Goal: Task Accomplishment & Management: Complete application form

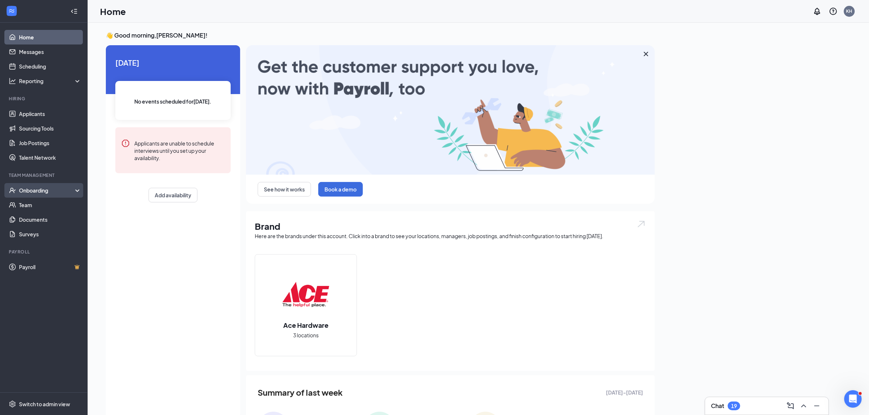
click at [43, 186] on li "Team Management Onboarding Team Documents Surveys" at bounding box center [43, 206] width 87 height 69
click at [43, 189] on div "Onboarding" at bounding box center [47, 190] width 56 height 7
click at [44, 210] on link "Overview" at bounding box center [50, 205] width 62 height 15
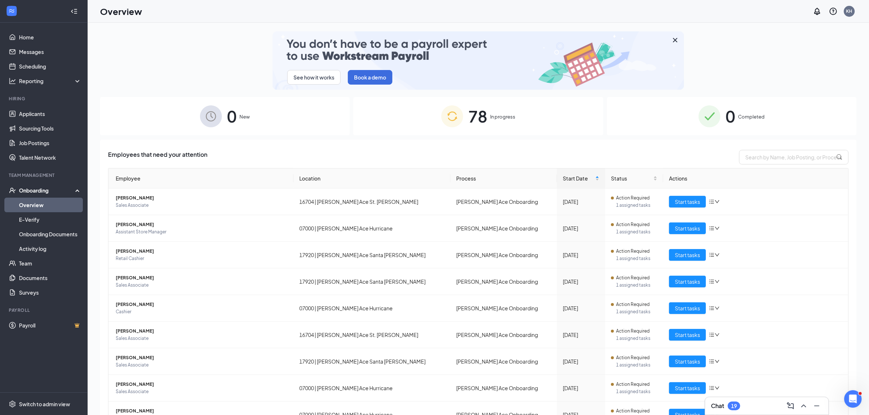
click at [39, 193] on div "Onboarding" at bounding box center [47, 190] width 56 height 7
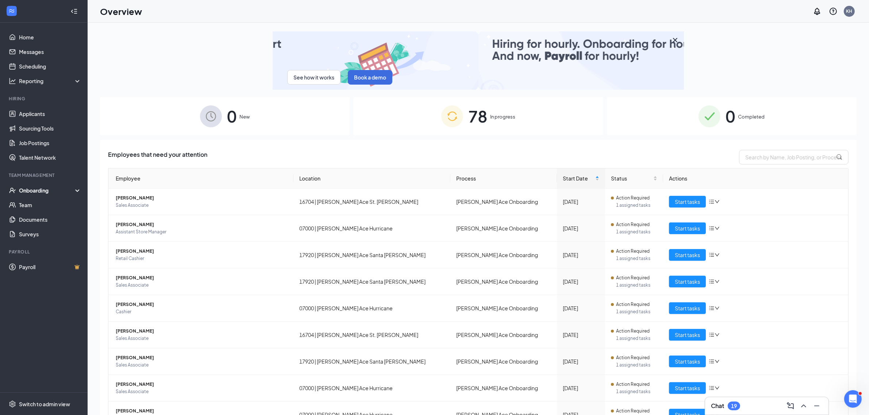
drag, startPoint x: 41, startPoint y: 185, endPoint x: 50, endPoint y: 144, distance: 42.3
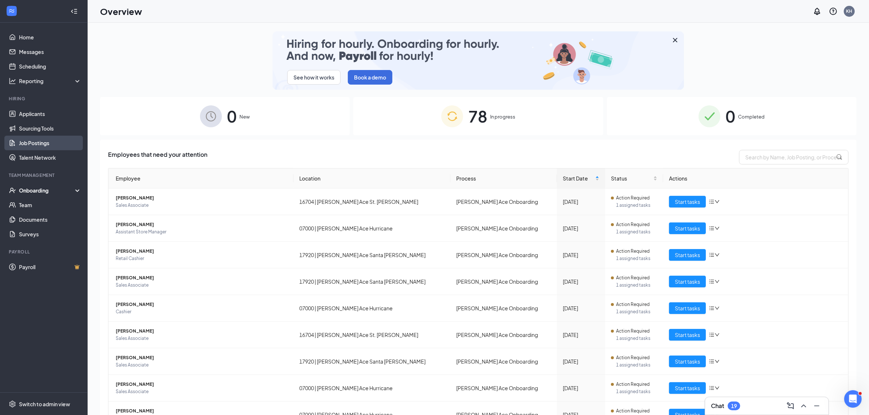
click at [41, 185] on div "Onboarding" at bounding box center [44, 190] width 88 height 15
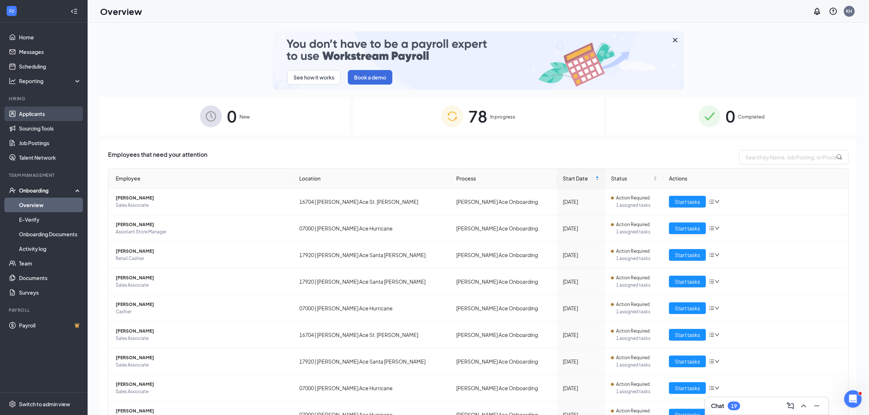
click at [37, 111] on link "Applicants" at bounding box center [50, 114] width 62 height 15
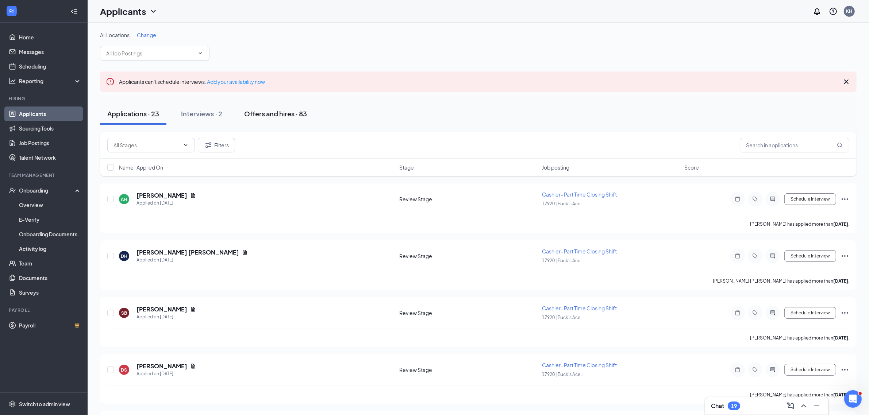
click at [269, 115] on div "Offers and hires · 83" at bounding box center [275, 113] width 63 height 9
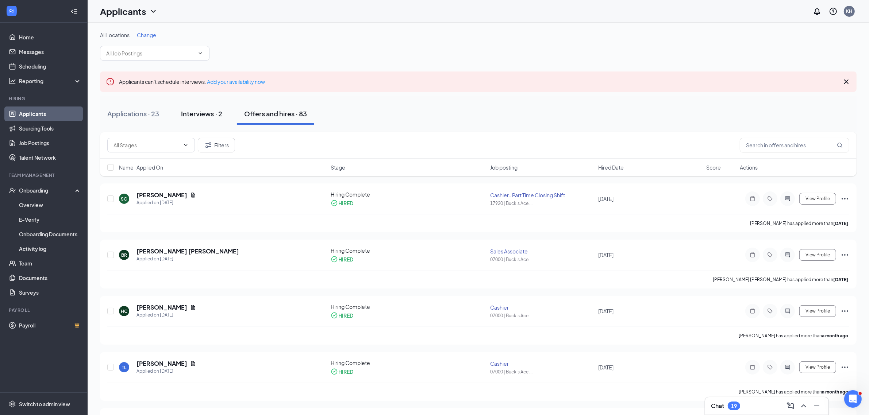
click at [197, 124] on button "Interviews · 2" at bounding box center [202, 114] width 56 height 22
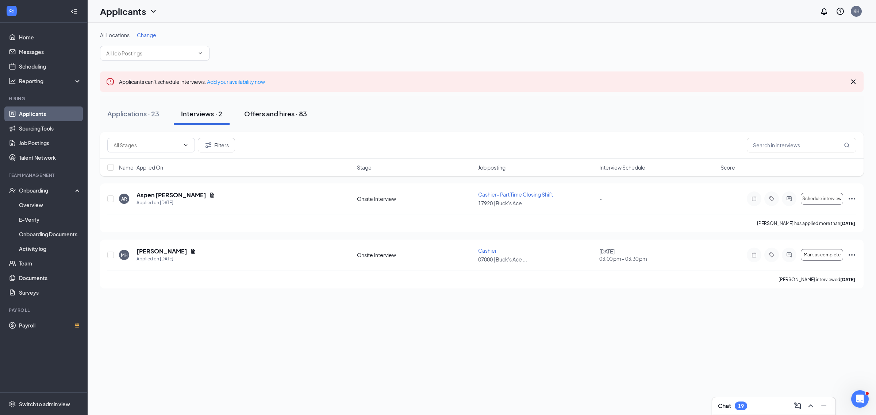
click at [281, 117] on div "Offers and hires · 83" at bounding box center [275, 113] width 63 height 9
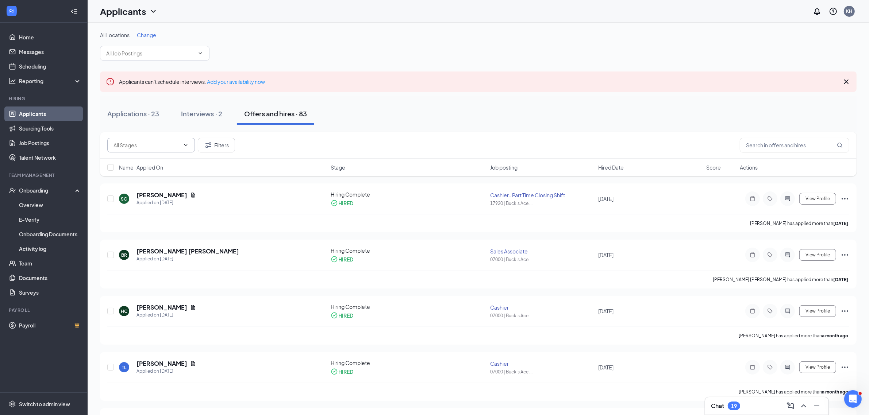
click at [160, 150] on span at bounding box center [151, 145] width 88 height 15
click at [793, 143] on input "text" at bounding box center [793, 145] width 109 height 15
type input "[PERSON_NAME]"
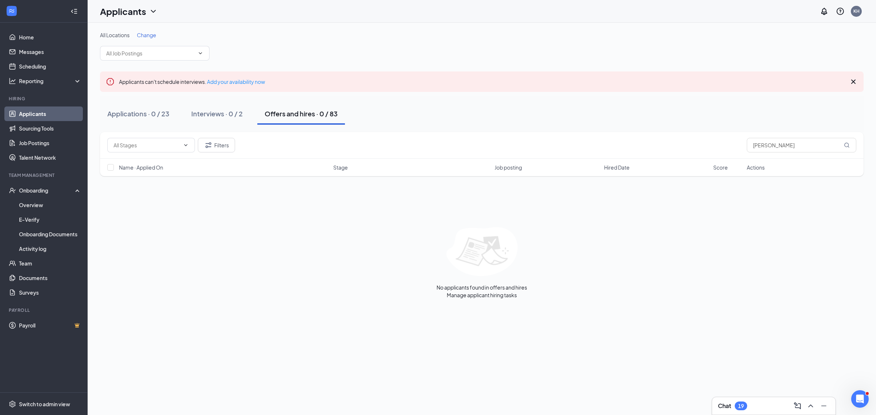
click at [179, 116] on div "Applications · 0 / 23 Interviews · 0 / 2 Offers and hires · 0 / 83" at bounding box center [481, 114] width 763 height 22
click at [152, 55] on input "text" at bounding box center [150, 53] width 88 height 8
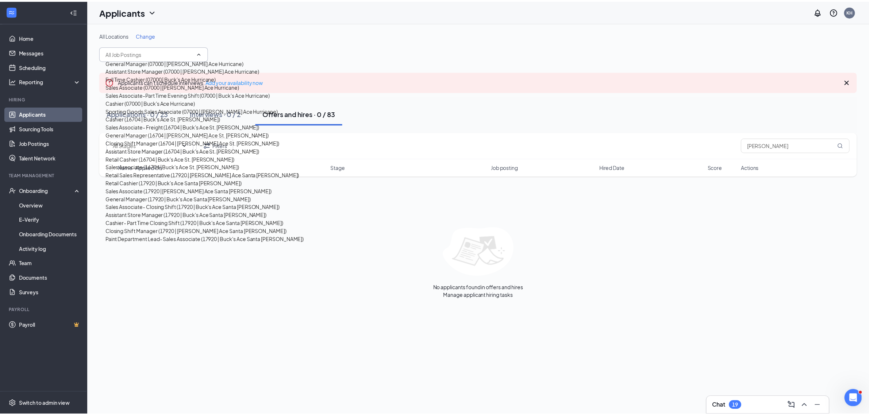
scroll to position [46, 0]
drag, startPoint x: 173, startPoint y: 99, endPoint x: 185, endPoint y: 113, distance: 18.6
click at [173, 90] on div "Sales Associate (07000 | [PERSON_NAME] Ace Hurricane)" at bounding box center [173, 86] width 135 height 8
type input "Sales Associate (07000 | [PERSON_NAME] Ace Hurricane)"
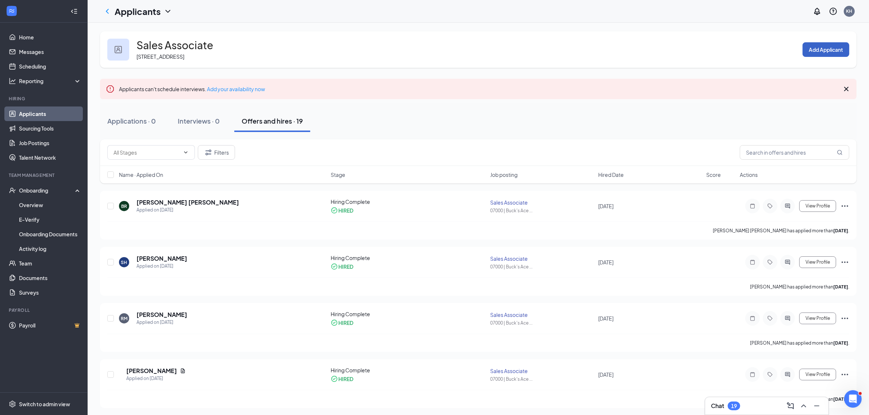
click at [821, 51] on button "Add Applicant" at bounding box center [825, 49] width 47 height 15
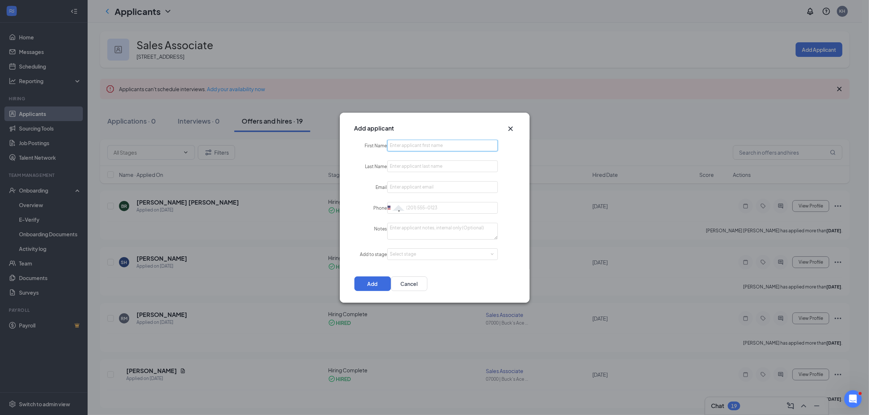
drag, startPoint x: 453, startPoint y: 150, endPoint x: 478, endPoint y: 148, distance: 25.2
click at [453, 150] on input "First Name" at bounding box center [442, 146] width 111 height 12
paste input "[PERSON_NAME]"
type input "[PERSON_NAME]"
click at [419, 168] on input "Last Name" at bounding box center [442, 167] width 111 height 12
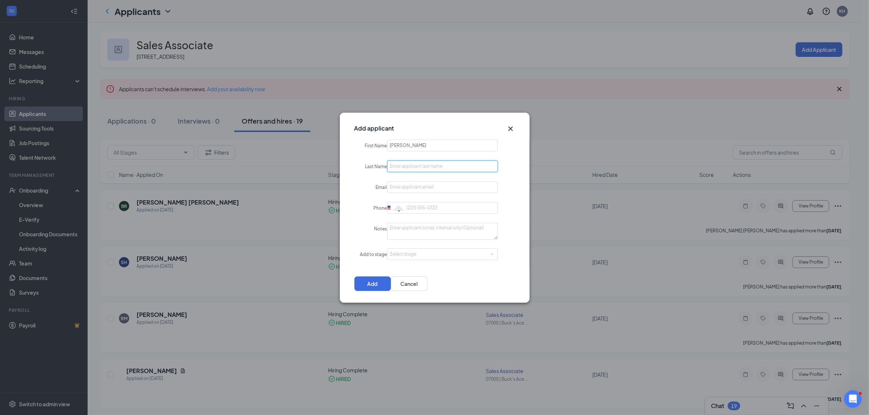
paste input "[PERSON_NAME]"
type input "[PERSON_NAME]"
click at [440, 183] on input "Email" at bounding box center [442, 187] width 111 height 12
paste input "[EMAIL_ADDRESS][DOMAIN_NAME]"
type input "[EMAIL_ADDRESS][DOMAIN_NAME]"
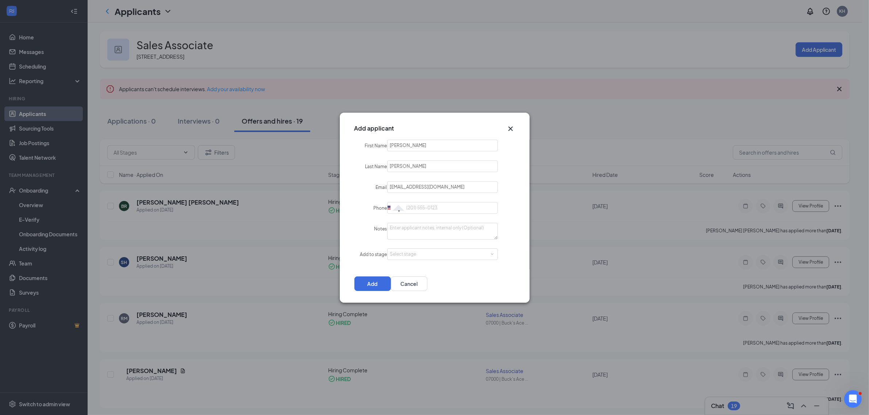
click at [503, 169] on div "Last Name [PERSON_NAME]" at bounding box center [435, 167] width 190 height 12
click at [457, 209] on input "Phone" at bounding box center [442, 208] width 111 height 12
paste input "4356691446"
type input "4356691446"
click at [507, 211] on div "Phone [GEOGRAPHIC_DATA] + 1 [GEOGRAPHIC_DATA] + 44 [GEOGRAPHIC_DATA] (‫[GEOGRAP…" at bounding box center [435, 208] width 190 height 12
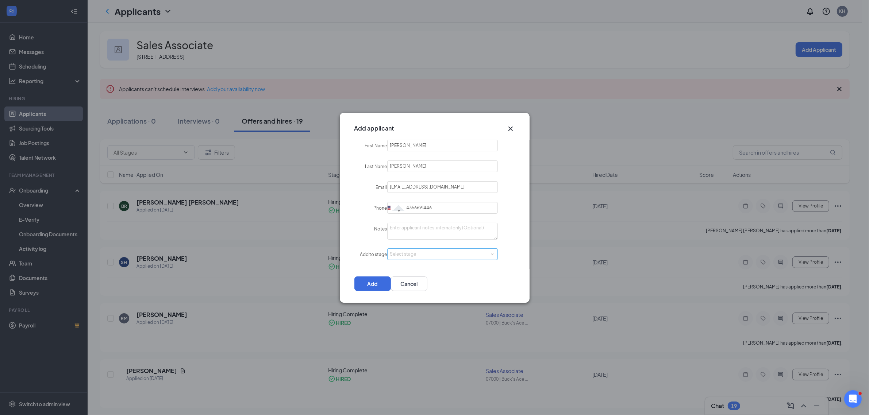
click at [464, 255] on div "Select stage" at bounding box center [440, 254] width 101 height 7
click at [457, 301] on li "Hiring Complete" at bounding box center [441, 303] width 94 height 12
click at [391, 282] on button "Add" at bounding box center [372, 284] width 36 height 15
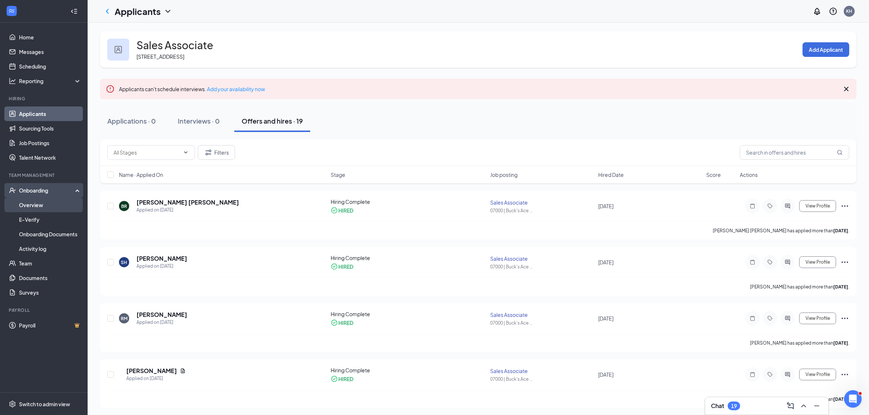
click at [43, 206] on link "Overview" at bounding box center [50, 205] width 62 height 15
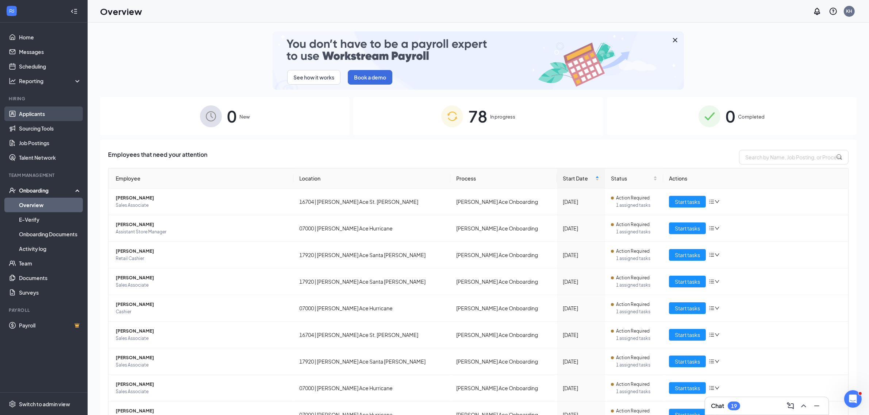
click at [48, 112] on link "Applicants" at bounding box center [50, 114] width 62 height 15
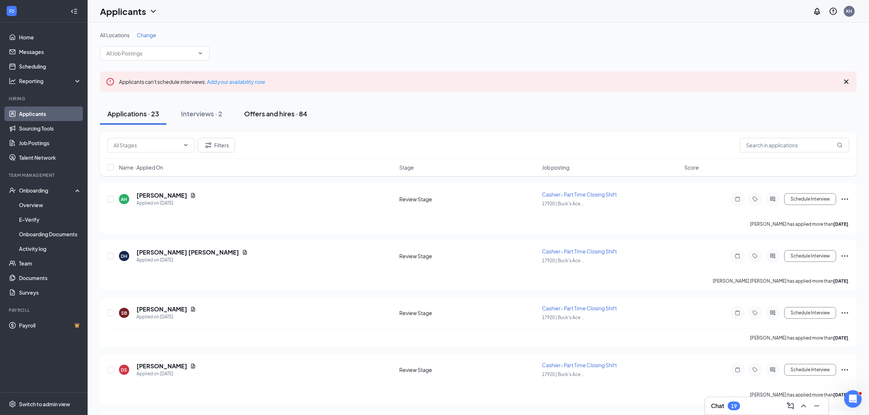
click at [285, 116] on div "Offers and hires · 84" at bounding box center [275, 113] width 63 height 9
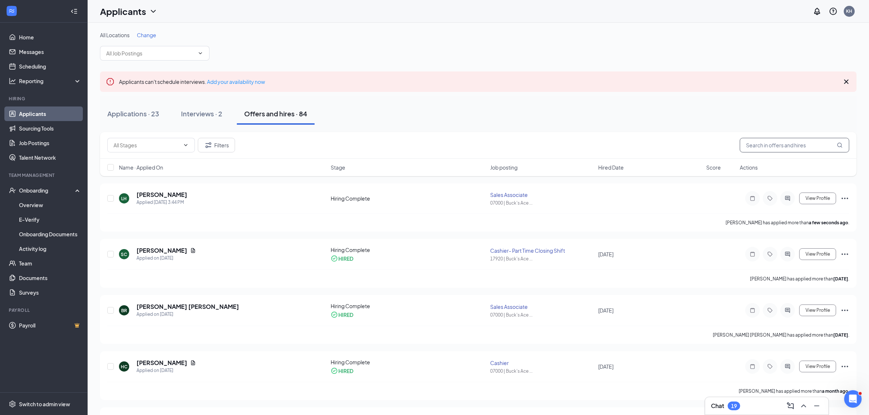
click at [771, 150] on input "text" at bounding box center [793, 145] width 109 height 15
type input ";"
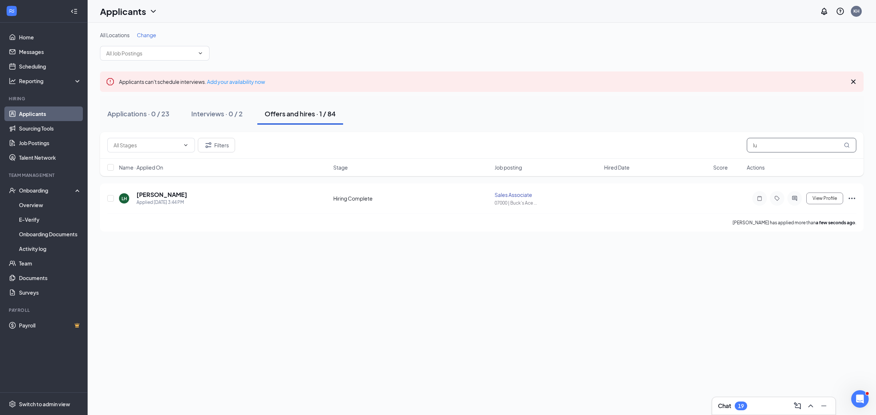
type input "l"
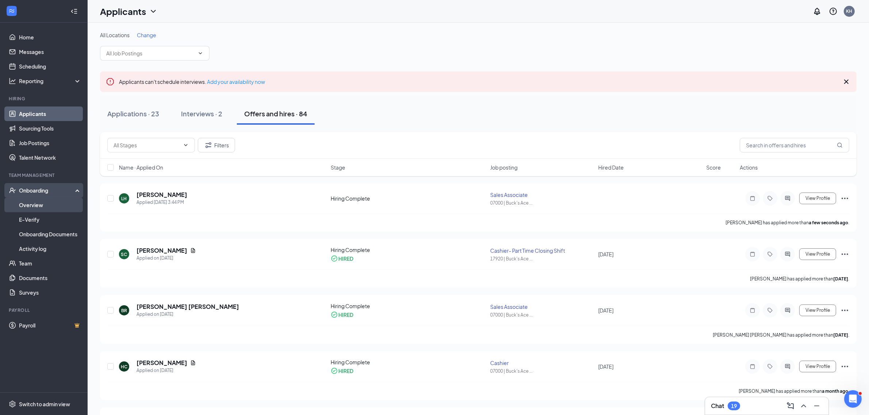
click at [46, 205] on link "Overview" at bounding box center [50, 205] width 62 height 15
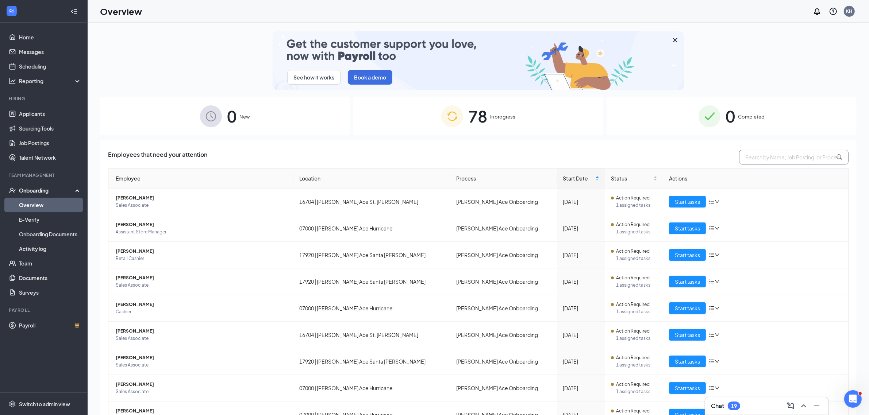
click at [773, 150] on input "text" at bounding box center [793, 157] width 109 height 15
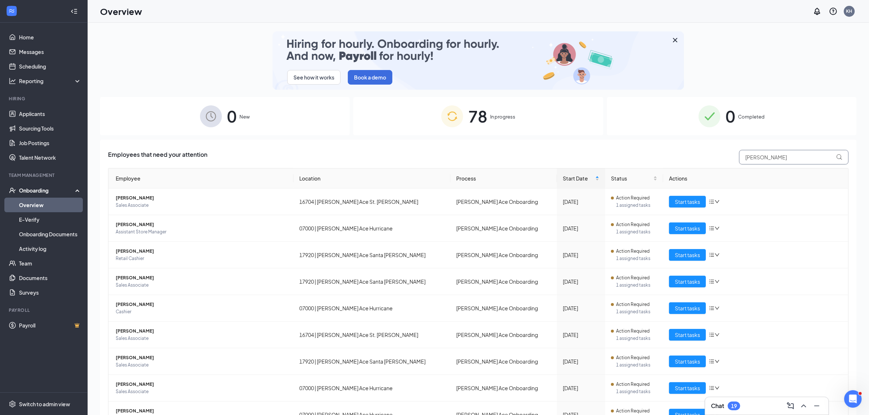
type input "[PERSON_NAME]"
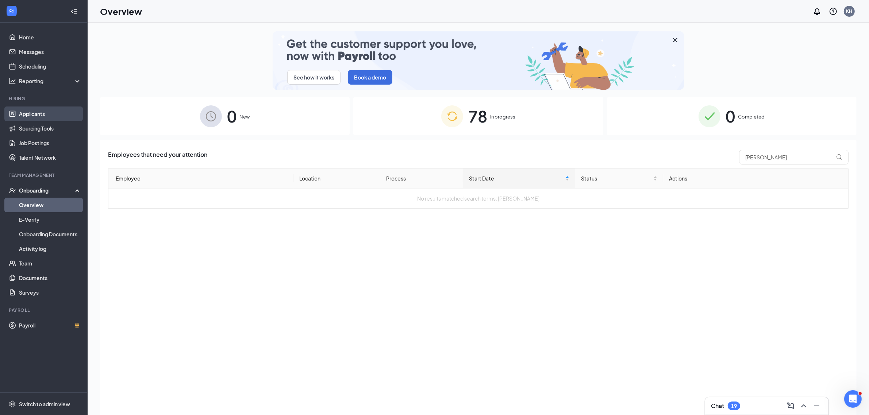
click at [40, 114] on link "Applicants" at bounding box center [50, 114] width 62 height 15
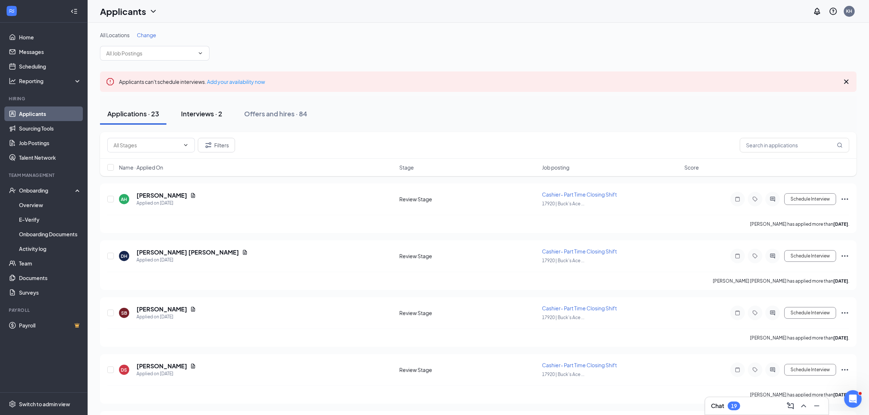
click at [202, 114] on div "Interviews · 2" at bounding box center [201, 113] width 41 height 9
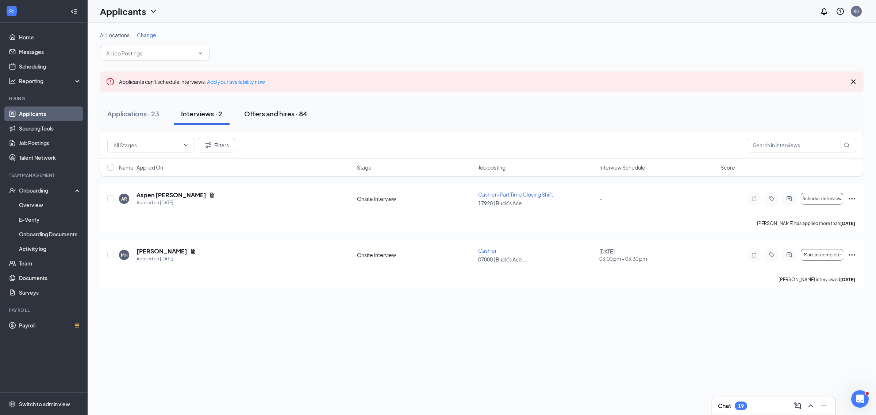
click at [261, 113] on div "Offers and hires · 84" at bounding box center [275, 113] width 63 height 9
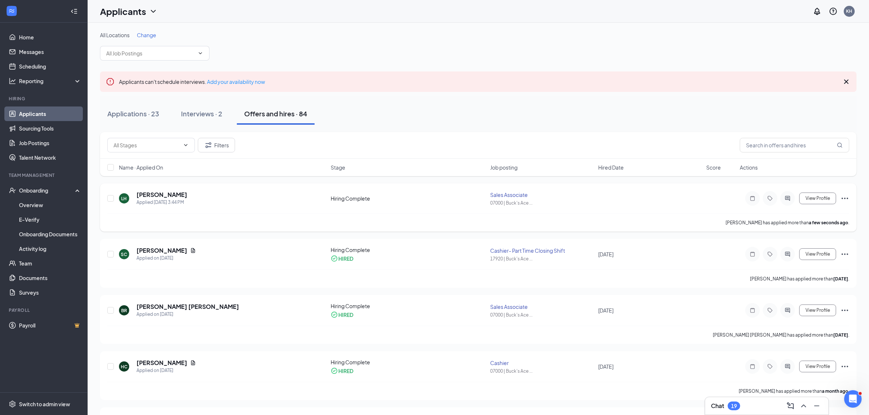
click at [848, 199] on icon "Ellipses" at bounding box center [844, 198] width 9 height 9
click at [818, 208] on li "[PERSON_NAME] as hired" at bounding box center [812, 210] width 74 height 11
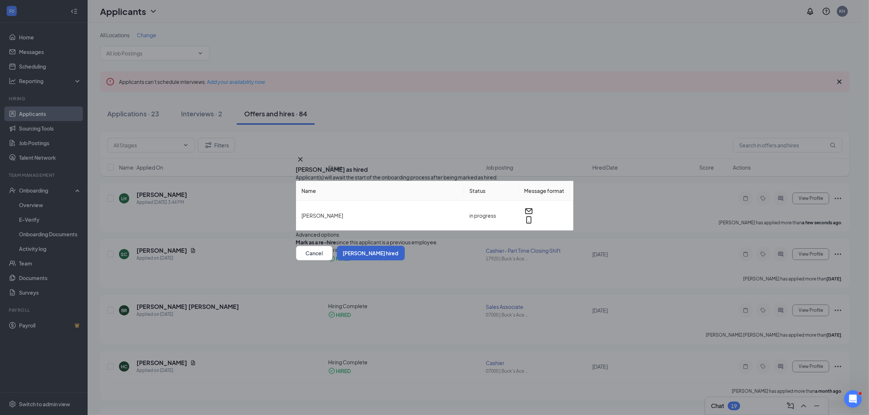
click at [405, 260] on button "[PERSON_NAME] hired" at bounding box center [371, 253] width 68 height 15
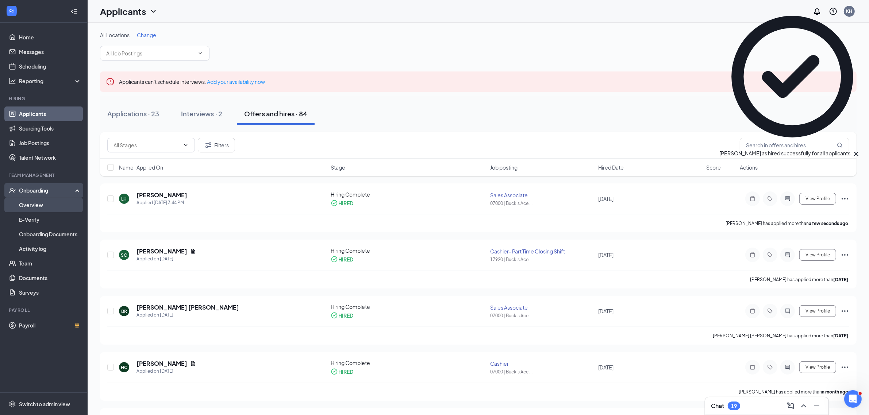
click at [51, 207] on link "Overview" at bounding box center [50, 205] width 62 height 15
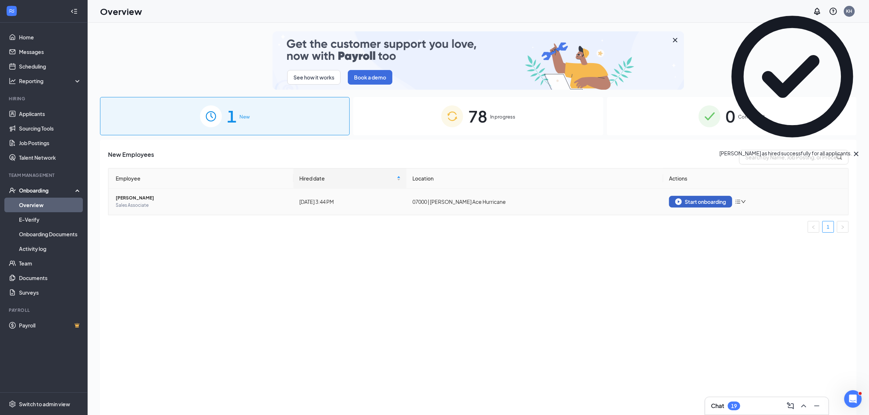
click at [700, 201] on div "Start onboarding" at bounding box center [700, 201] width 51 height 7
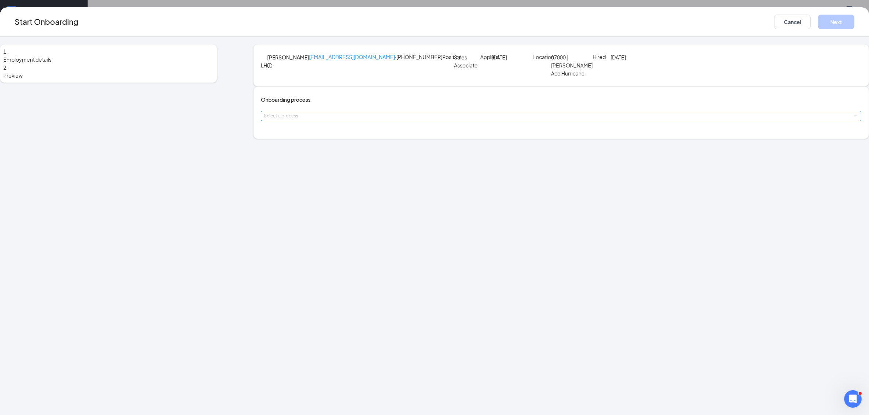
click at [418, 120] on div "Select a process" at bounding box center [559, 115] width 591 height 7
drag, startPoint x: 422, startPoint y: 154, endPoint x: 421, endPoint y: 183, distance: 29.6
click at [421, 183] on ul "Ace Hardware - Entry-Level Onboarding Process (not ready) Ace Hardware - Manage…" at bounding box center [391, 176] width 120 height 39
click at [420, 186] on li "[PERSON_NAME] Ace Onboarding" at bounding box center [391, 189] width 120 height 13
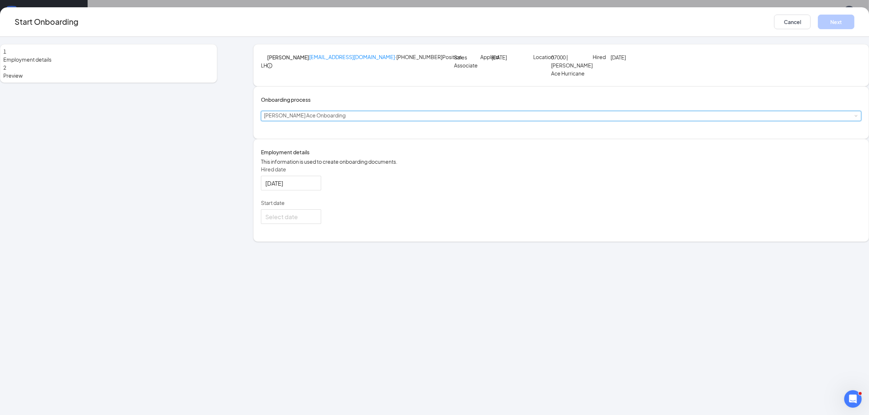
click at [637, 218] on div "Hired date [DATE] Start date" at bounding box center [561, 195] width 600 height 58
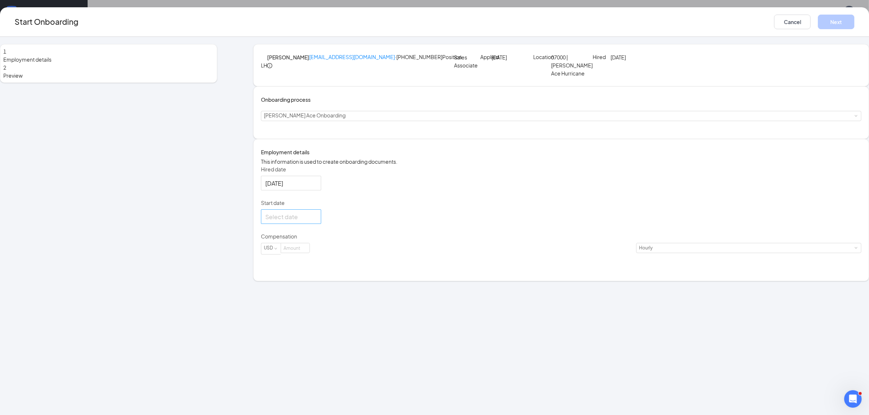
click at [317, 221] on div at bounding box center [290, 216] width 51 height 9
type input "[DATE]"
click at [289, 286] on div "15" at bounding box center [285, 282] width 9 height 9
click at [309, 253] on input at bounding box center [295, 247] width 28 height 9
type input "12"
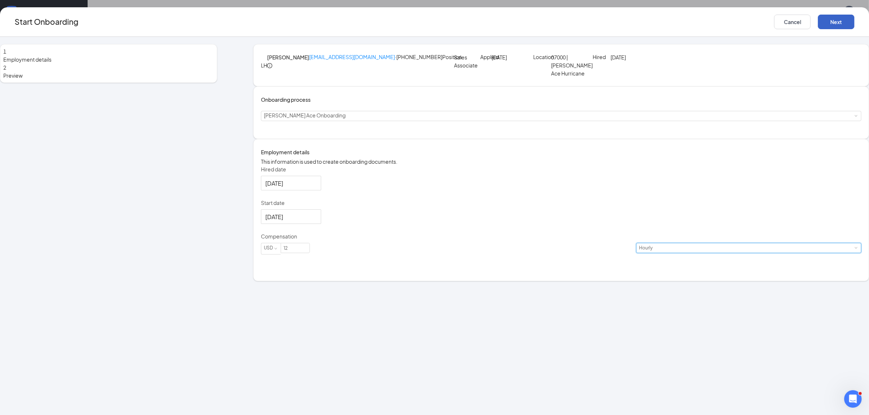
click at [818, 26] on button "Next" at bounding box center [836, 22] width 36 height 15
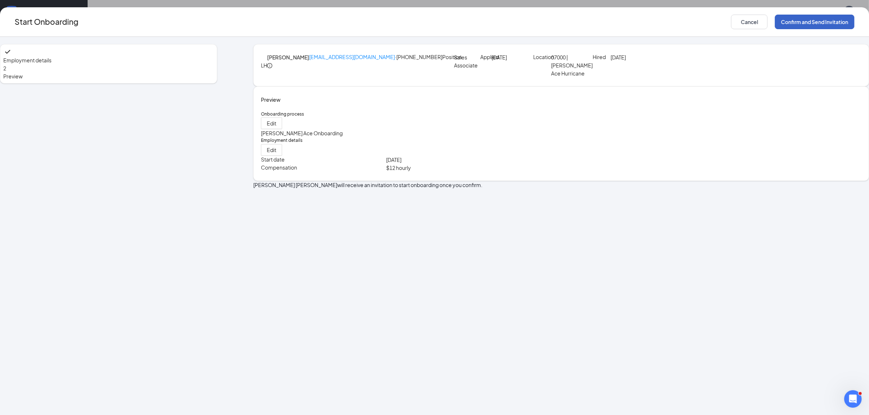
click at [775, 26] on button "Confirm and Send Invitation" at bounding box center [815, 22] width 80 height 15
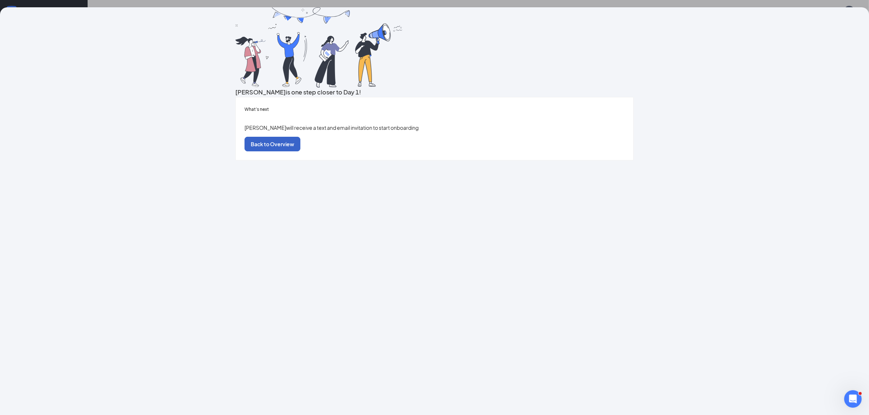
click at [300, 151] on button "Back to Overview" at bounding box center [272, 144] width 56 height 15
